Goal: Register for event/course

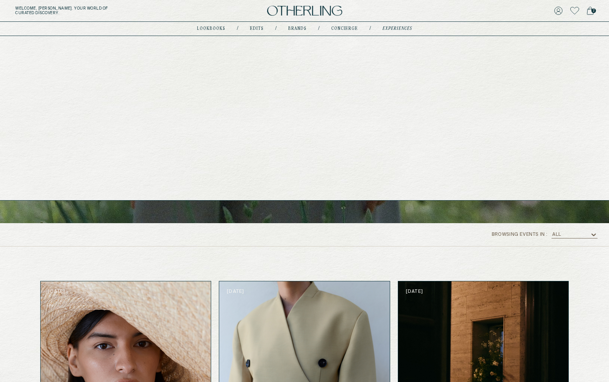
scroll to position [244, 0]
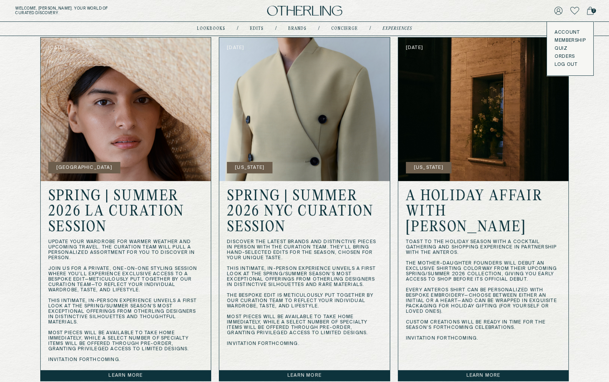
click at [556, 66] on button "LOG OUT" at bounding box center [565, 65] width 23 height 6
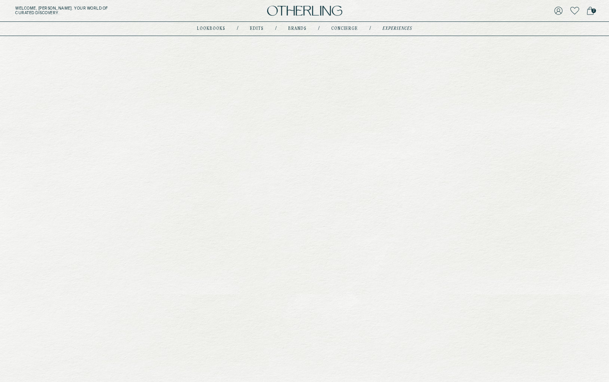
scroll to position [0, 0]
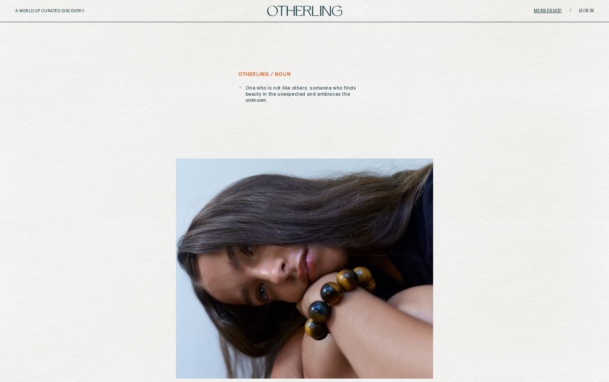
click at [555, 12] on link "Membership" at bounding box center [548, 11] width 28 height 5
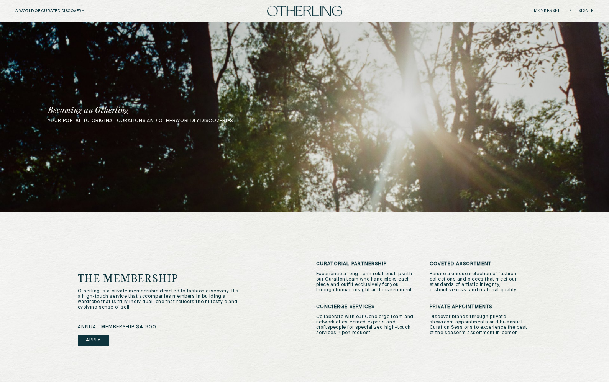
click at [324, 13] on img at bounding box center [304, 11] width 75 height 10
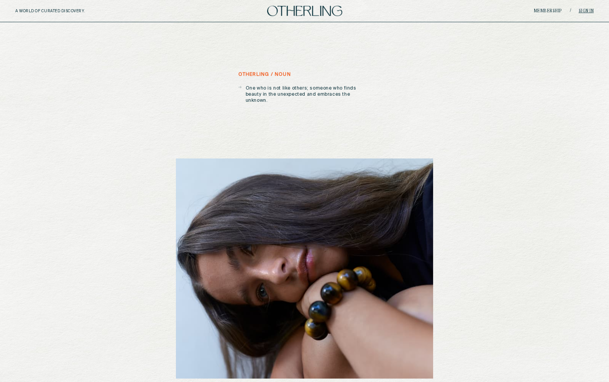
click at [583, 10] on link "Sign in" at bounding box center [585, 11] width 15 height 5
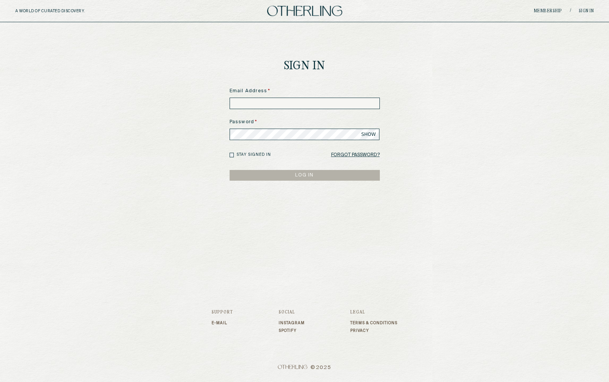
click at [326, 98] on input at bounding box center [304, 103] width 150 height 11
type input "**********"
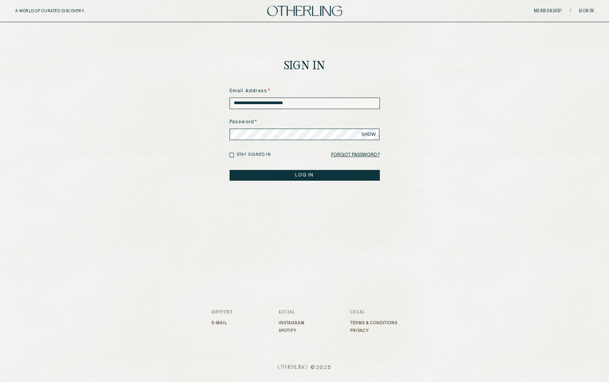
click at [229, 170] on button "LOG IN" at bounding box center [304, 175] width 150 height 11
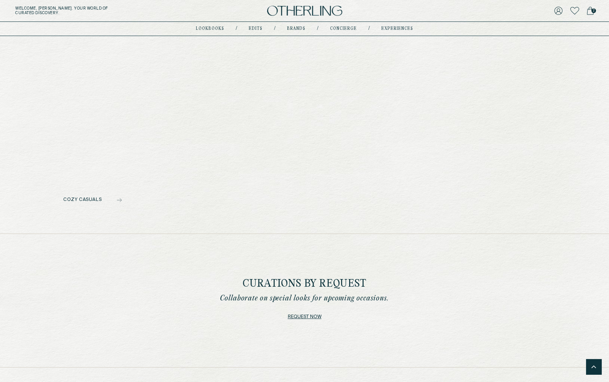
scroll to position [634, 0]
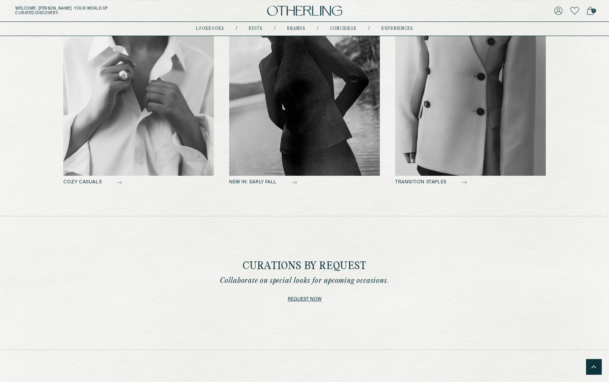
drag, startPoint x: 242, startPoint y: 264, endPoint x: 372, endPoint y: 260, distance: 129.9
click at [372, 260] on div "Curations by Request Collaborate on special looks for upcoming occasions. Reque…" at bounding box center [304, 283] width 609 height 134
click at [370, 261] on div "Curations by Request Collaborate on special looks for upcoming occasions." at bounding box center [304, 273] width 169 height 25
click at [339, 261] on h2 "Curations by Request" at bounding box center [304, 266] width 124 height 11
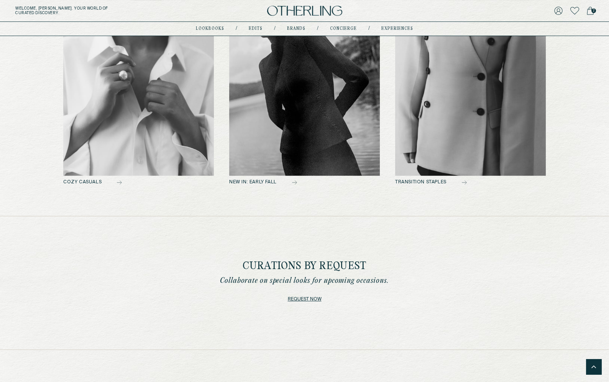
click at [339, 261] on h2 "Curations by Request" at bounding box center [304, 266] width 124 height 11
copy h2 "Curations by Request"
click at [503, 272] on div "Curations by Request Collaborate on special looks for upcoming occasions. Reque…" at bounding box center [304, 283] width 412 height 44
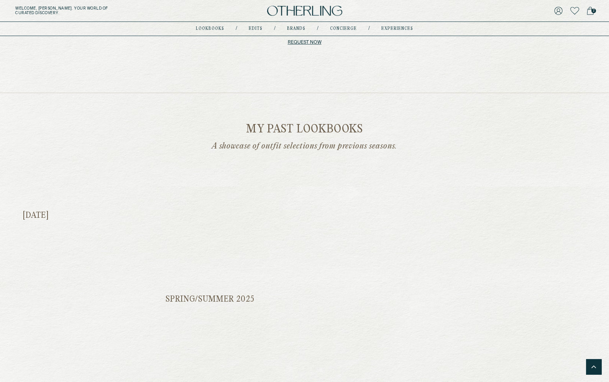
scroll to position [873, 0]
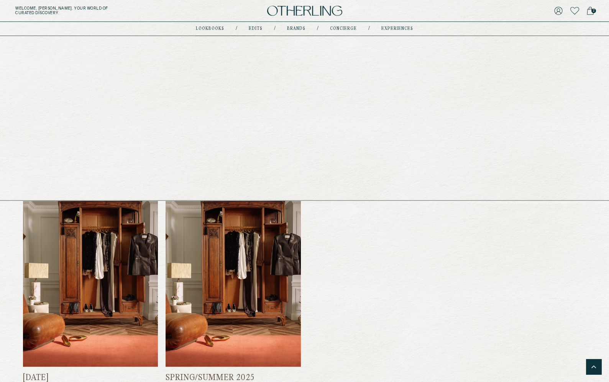
click at [220, 27] on link "lookbooks" at bounding box center [210, 29] width 28 height 4
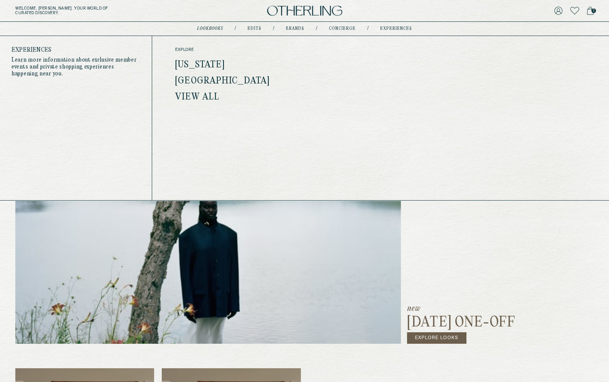
click at [391, 29] on link "experiences" at bounding box center [396, 29] width 32 height 4
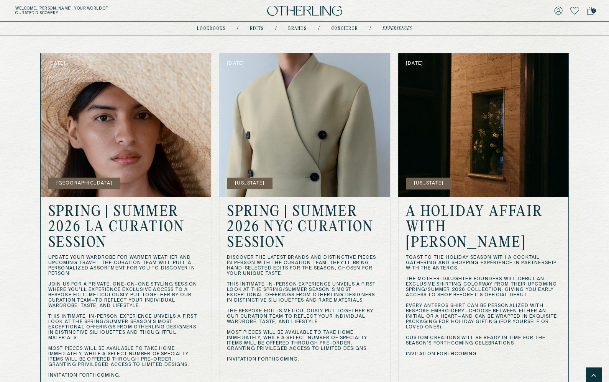
scroll to position [187, 0]
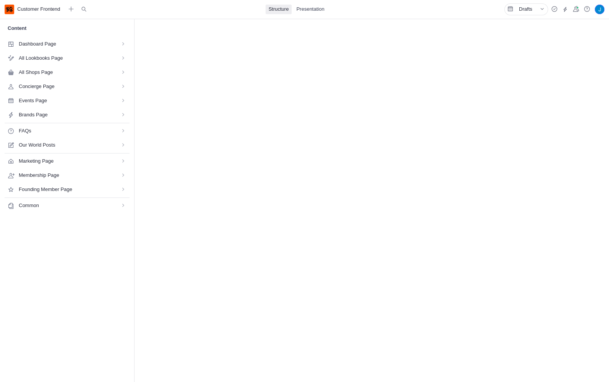
click at [93, 191] on span "Founding Member Page" at bounding box center [65, 189] width 92 height 7
select select "*"
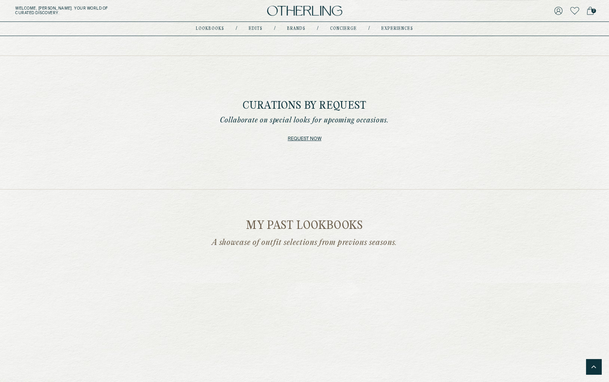
scroll to position [828, 0]
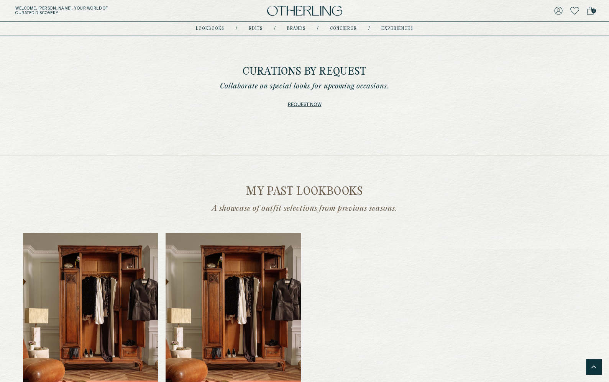
click at [310, 102] on link "Request now" at bounding box center [305, 105] width 34 height 11
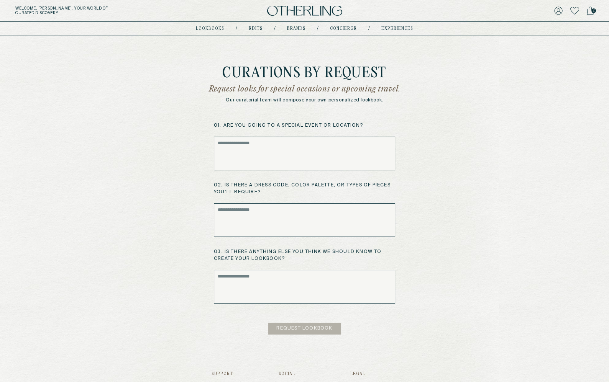
click at [288, 70] on h1 "Curations by request" at bounding box center [304, 74] width 198 height 14
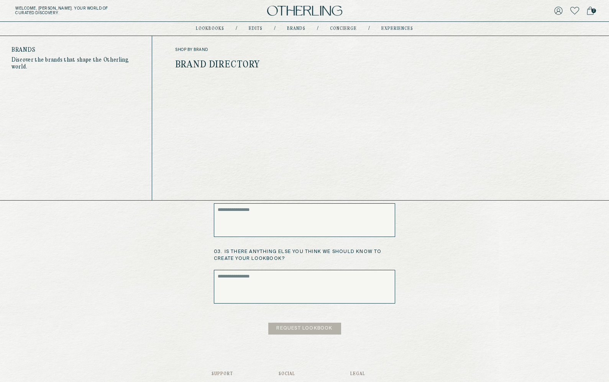
click at [292, 29] on link "Brands" at bounding box center [296, 29] width 18 height 4
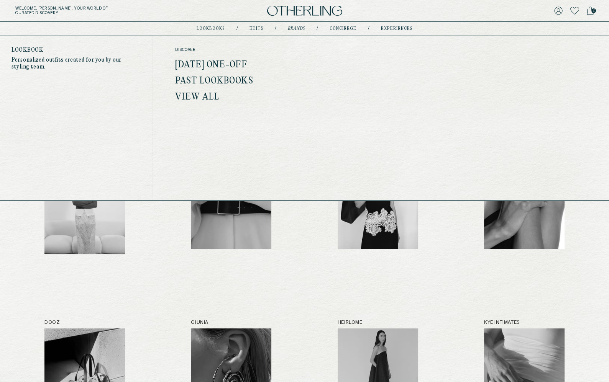
click at [210, 28] on link "lookbooks" at bounding box center [211, 29] width 28 height 4
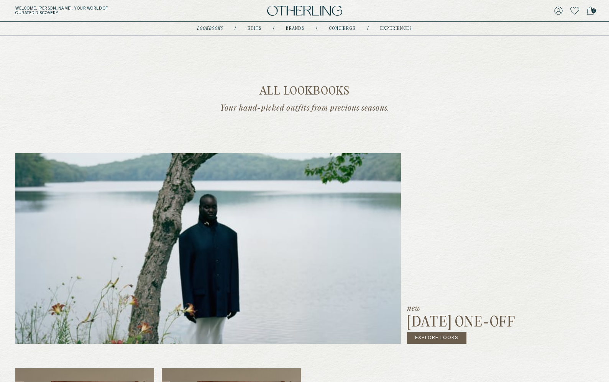
click at [592, 14] on icon at bounding box center [590, 11] width 7 height 8
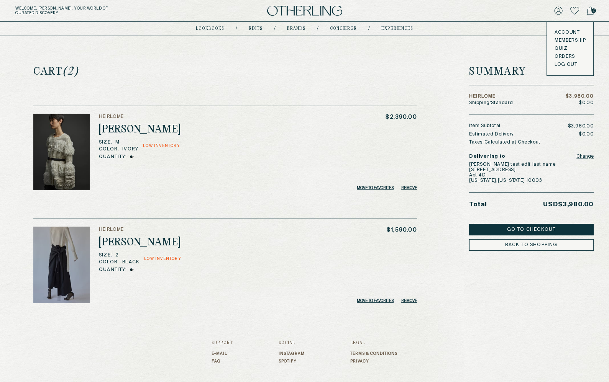
click at [558, 15] on icon at bounding box center [558, 11] width 8 height 8
click at [402, 300] on button "Remove" at bounding box center [409, 301] width 16 height 5
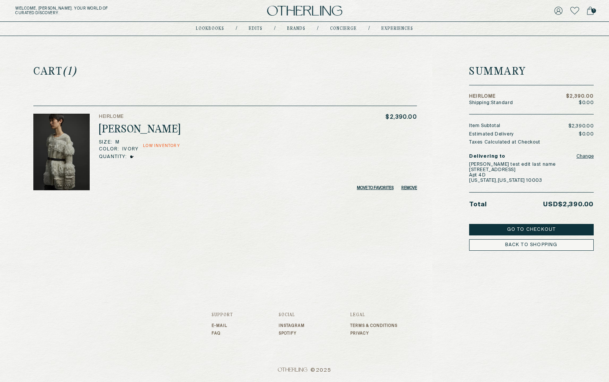
click at [295, 9] on img at bounding box center [304, 11] width 75 height 10
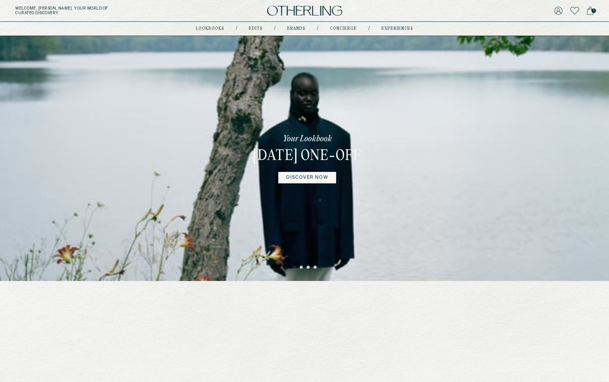
click at [289, 184] on link "DISCOVER NOW" at bounding box center [306, 177] width 57 height 11
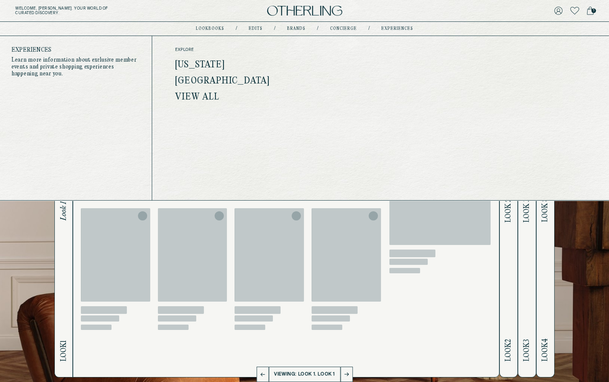
click at [392, 31] on nav "lookbooks / Edits / Brands / concierge / experiences" at bounding box center [304, 29] width 217 height 6
click at [392, 30] on link "experiences" at bounding box center [397, 29] width 32 height 4
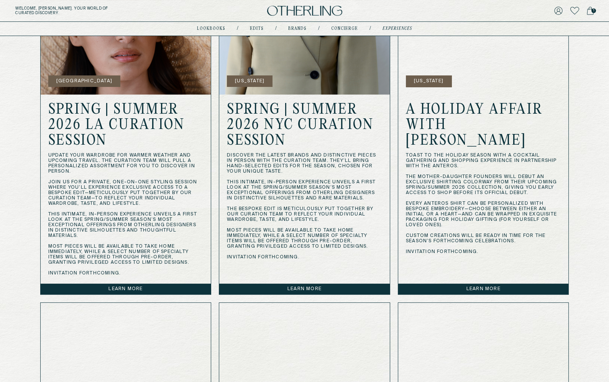
scroll to position [338, 0]
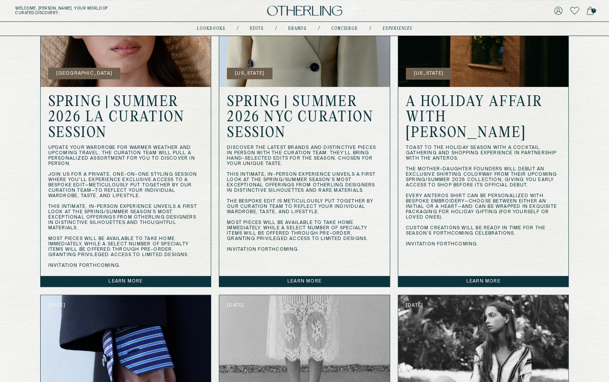
click at [305, 282] on link "Learn more" at bounding box center [304, 281] width 170 height 11
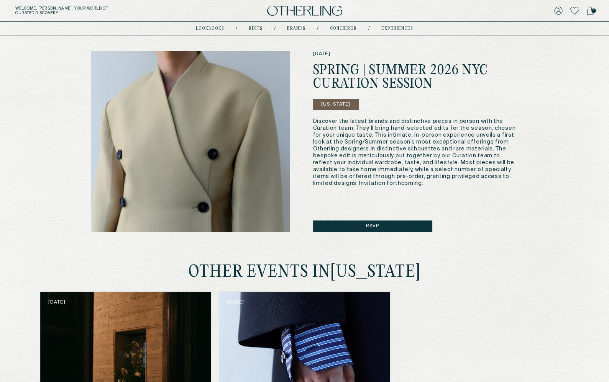
click at [365, 223] on button "Rsvp" at bounding box center [372, 226] width 119 height 11
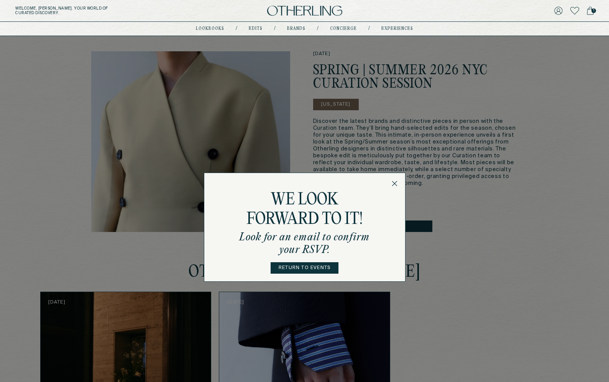
click at [394, 180] on div "we look forward to it! Look for an email to confirm your RSVP. Return to events" at bounding box center [305, 227] width 202 height 109
click at [394, 182] on icon at bounding box center [395, 184] width 6 height 6
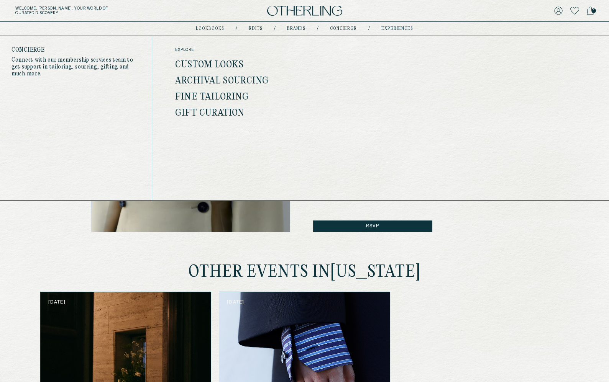
click at [351, 28] on link "concierge" at bounding box center [343, 29] width 27 height 4
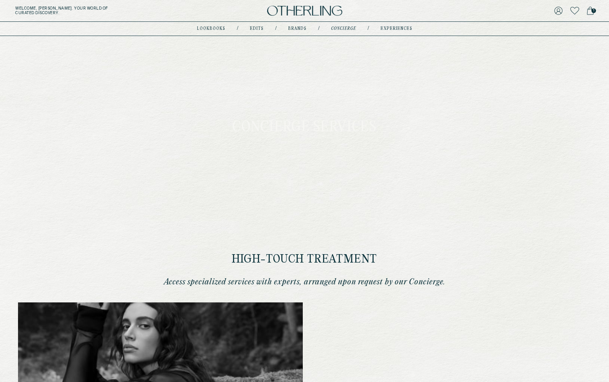
type input "********"
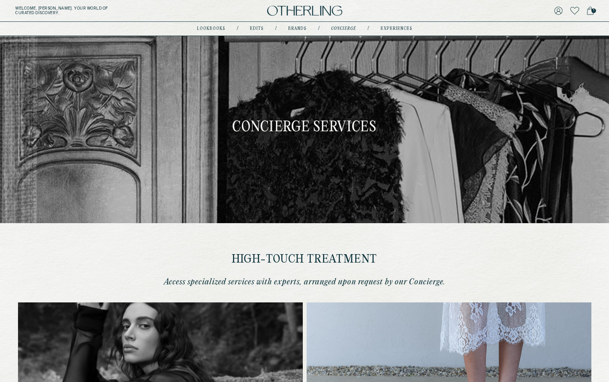
type input "**********"
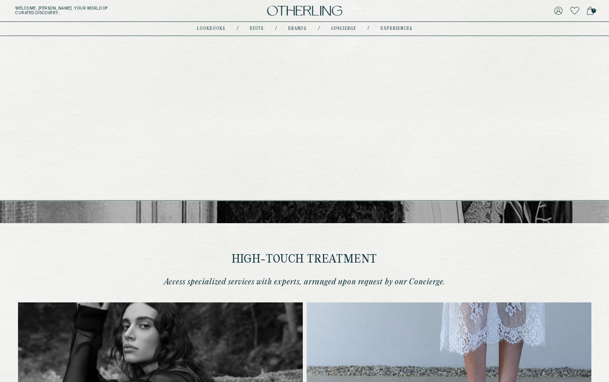
click at [216, 29] on link "lookbooks" at bounding box center [211, 29] width 28 height 4
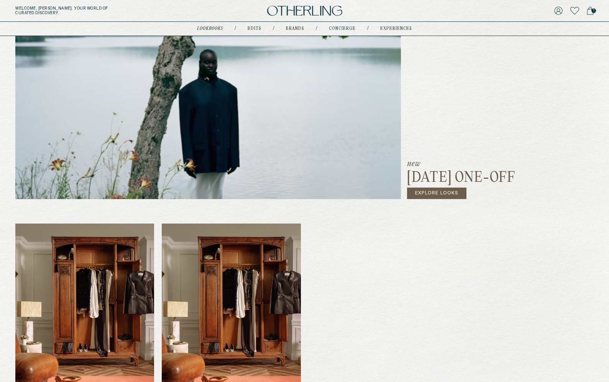
scroll to position [162, 0]
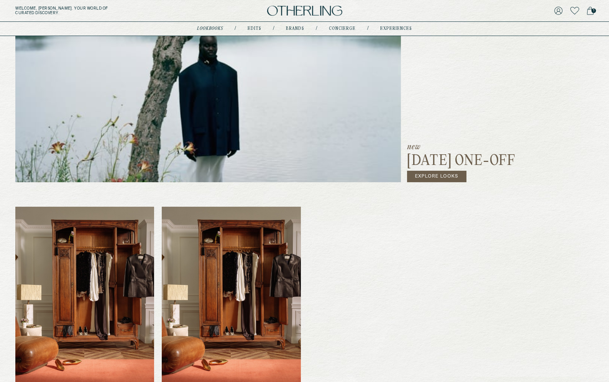
click at [417, 175] on link "Explore Looks" at bounding box center [436, 176] width 59 height 11
